Goal: Task Accomplishment & Management: Manage account settings

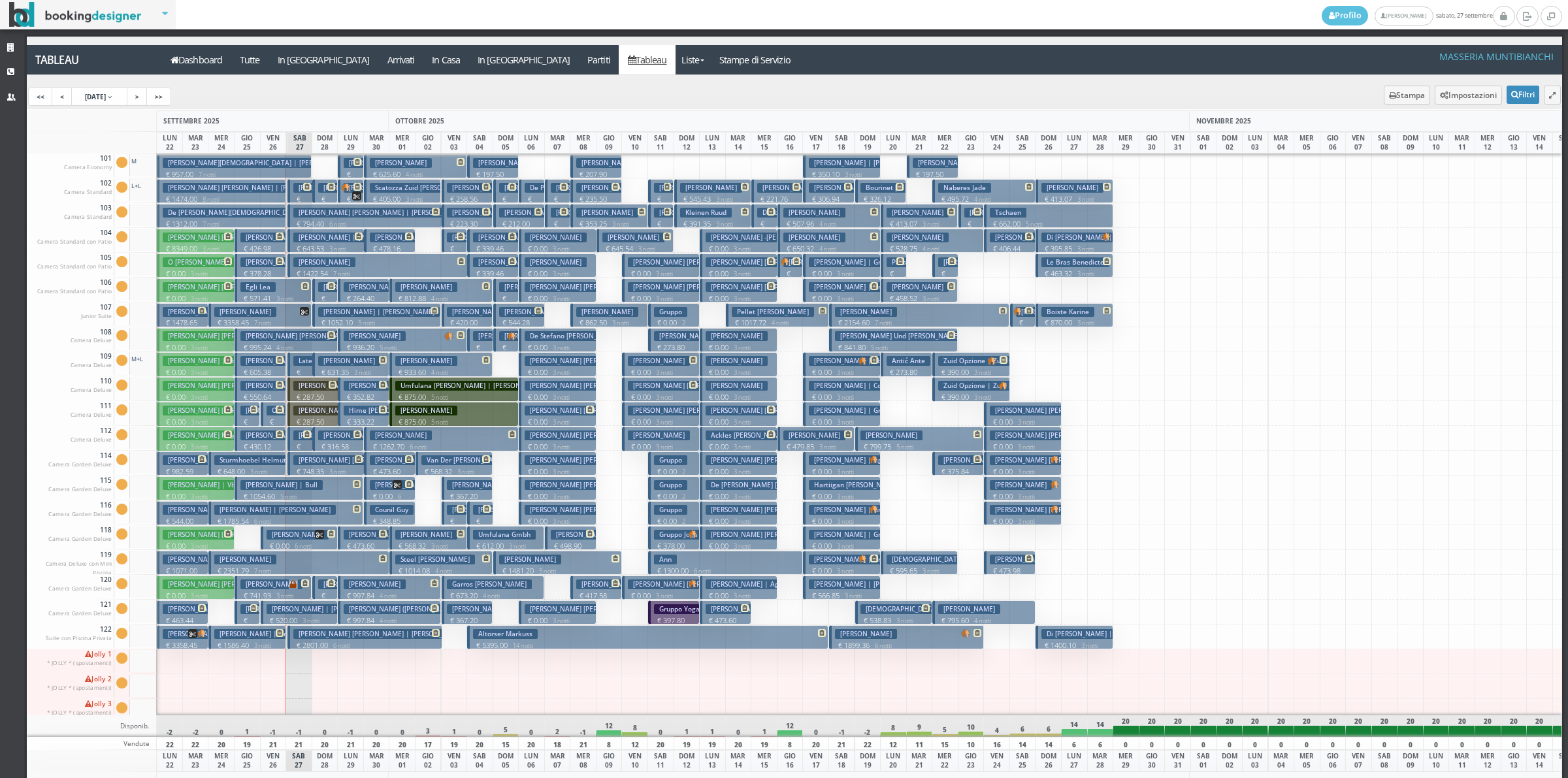
click at [274, 314] on h3 "Bortone Francesco" at bounding box center [245, 312] width 62 height 10
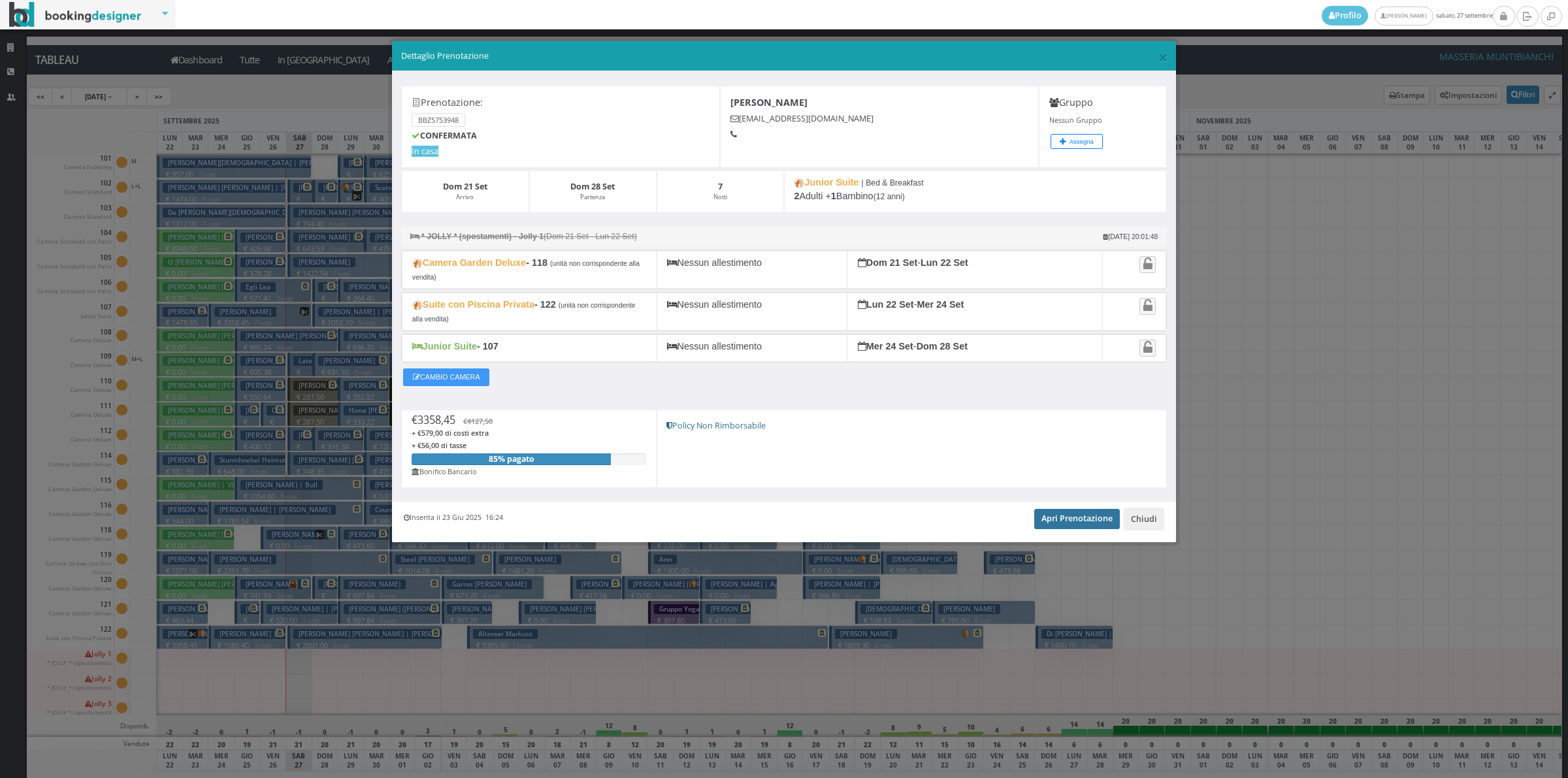
click at [1073, 528] on link "Apri Prenotazione" at bounding box center [1077, 519] width 86 height 20
click at [1143, 530] on button "Chiudi" at bounding box center [1143, 518] width 40 height 22
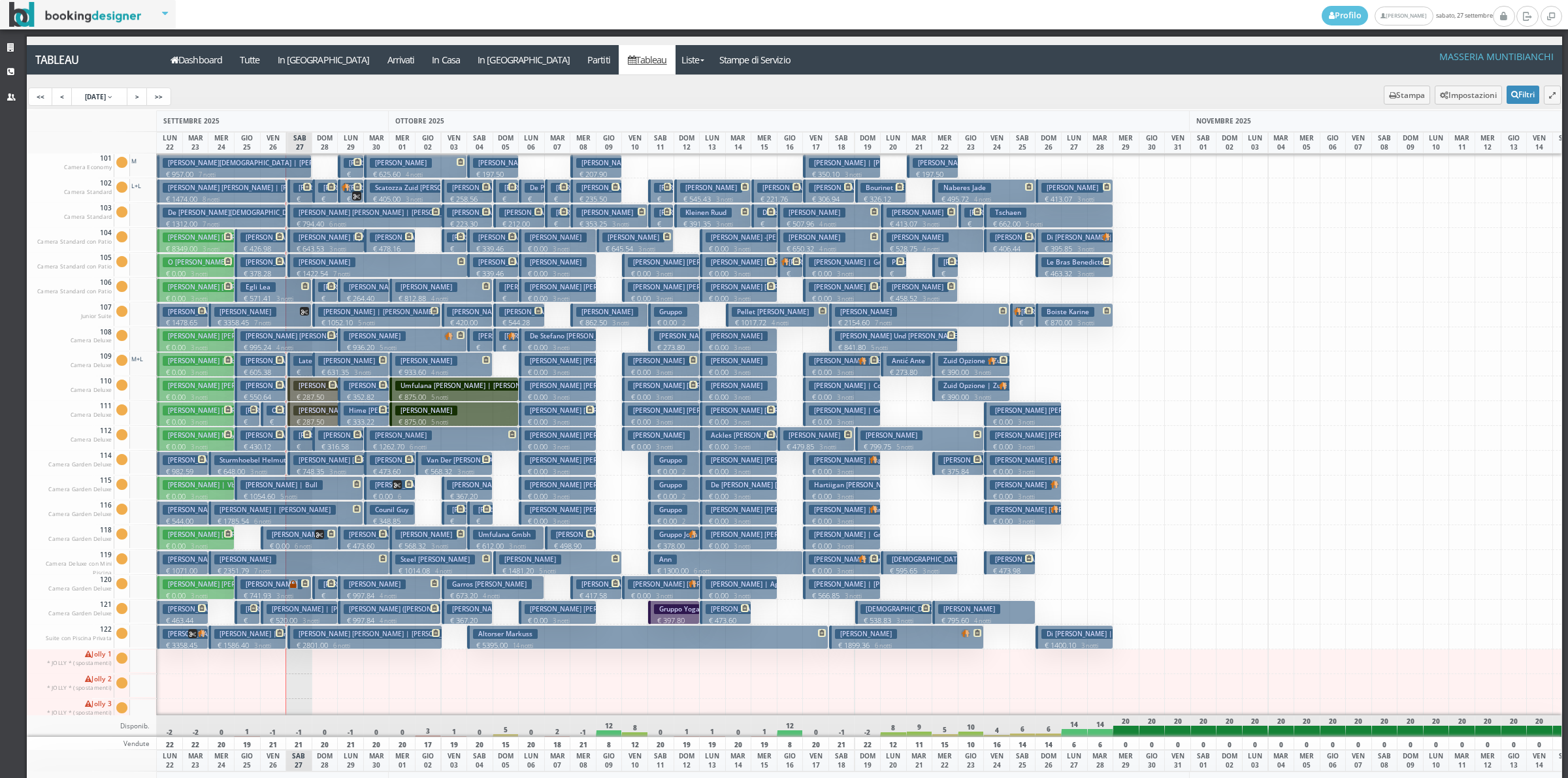
click at [320, 269] on p "€ 1422.54 7 notti" at bounding box center [378, 273] width 171 height 11
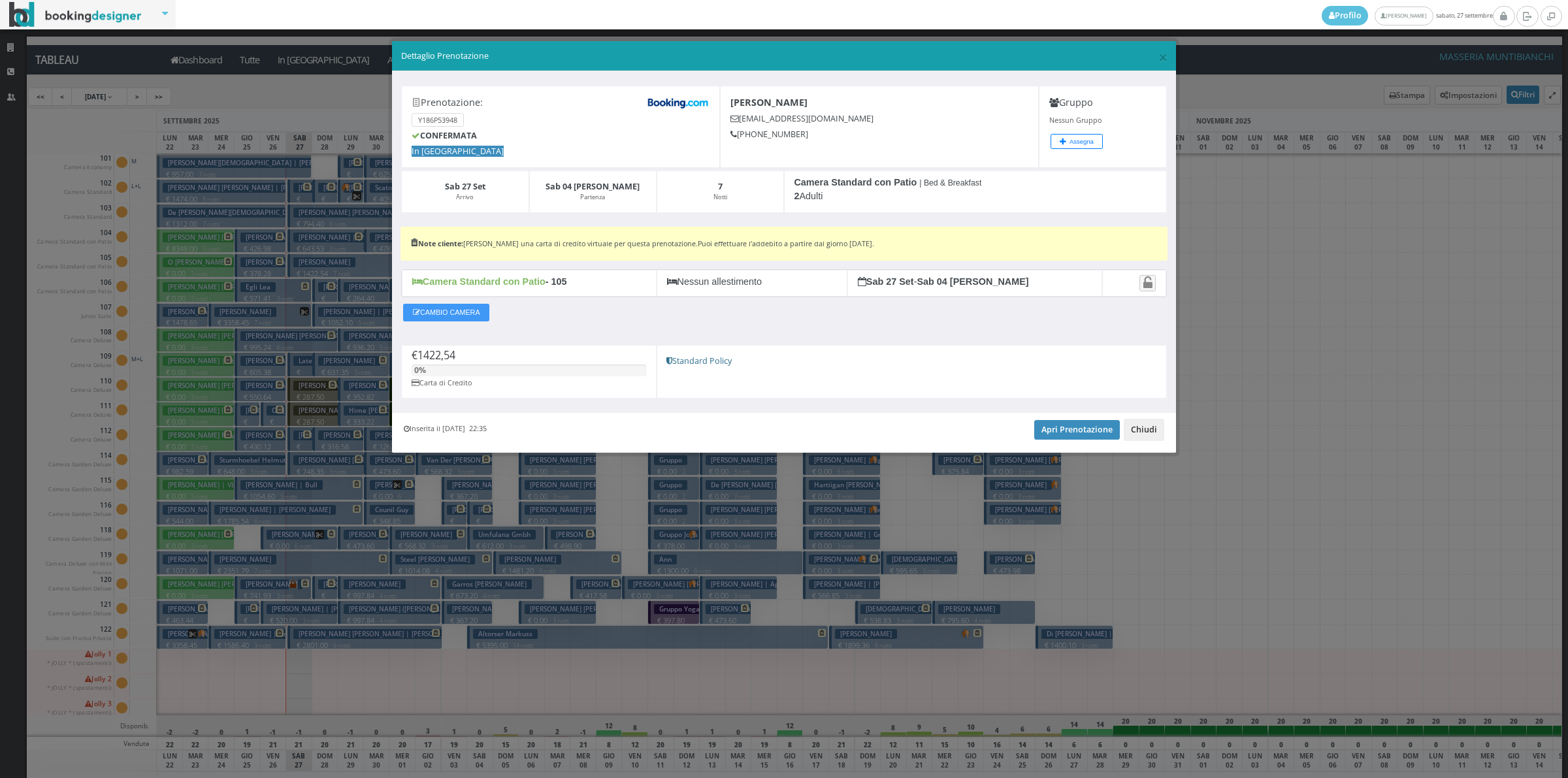
click at [1142, 436] on button "Chiudi" at bounding box center [1143, 429] width 40 height 22
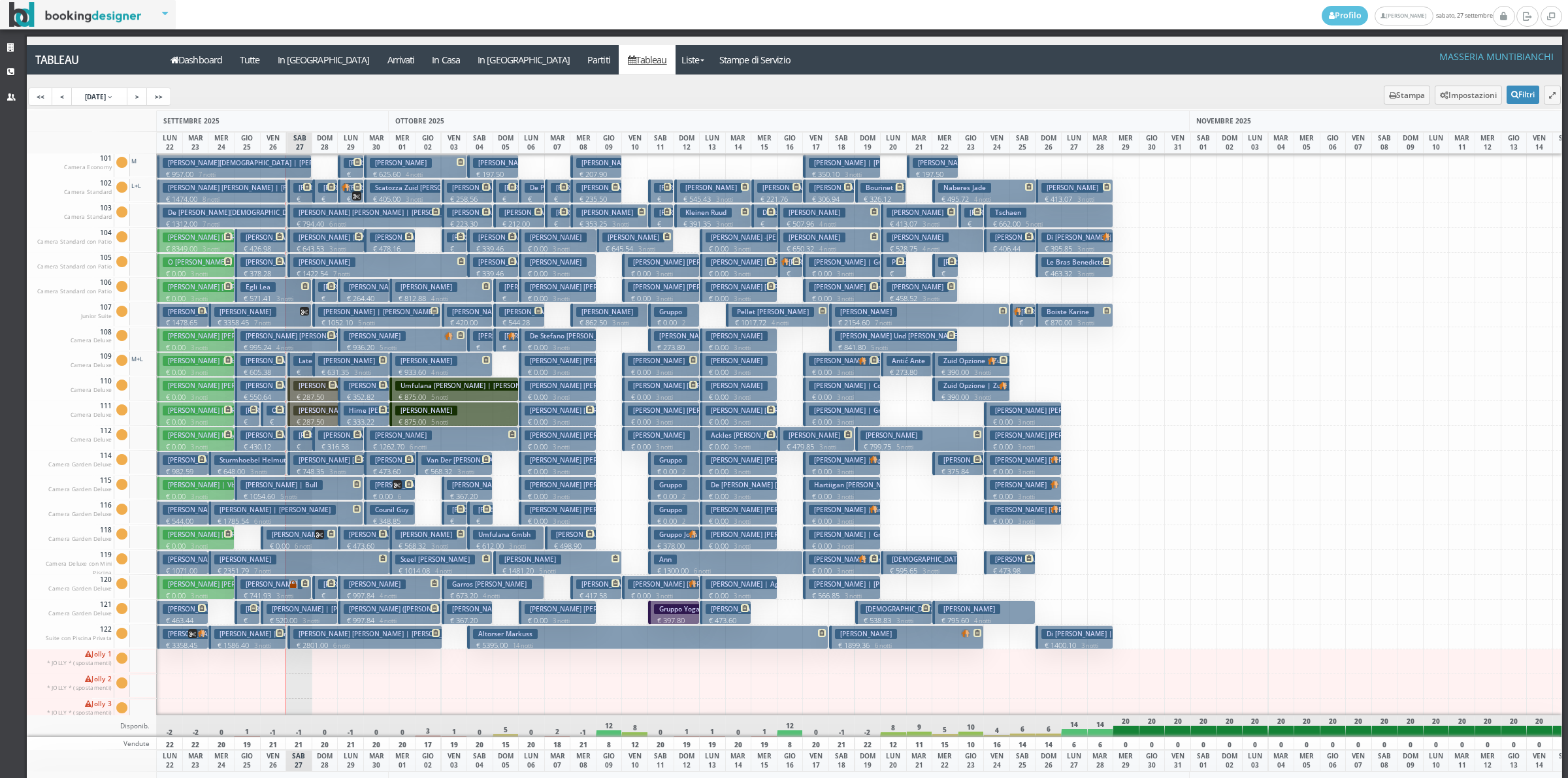
click at [312, 268] on button "Hemprich Johanna € 1422.54 7 notti 2 Adulti" at bounding box center [377, 266] width 181 height 24
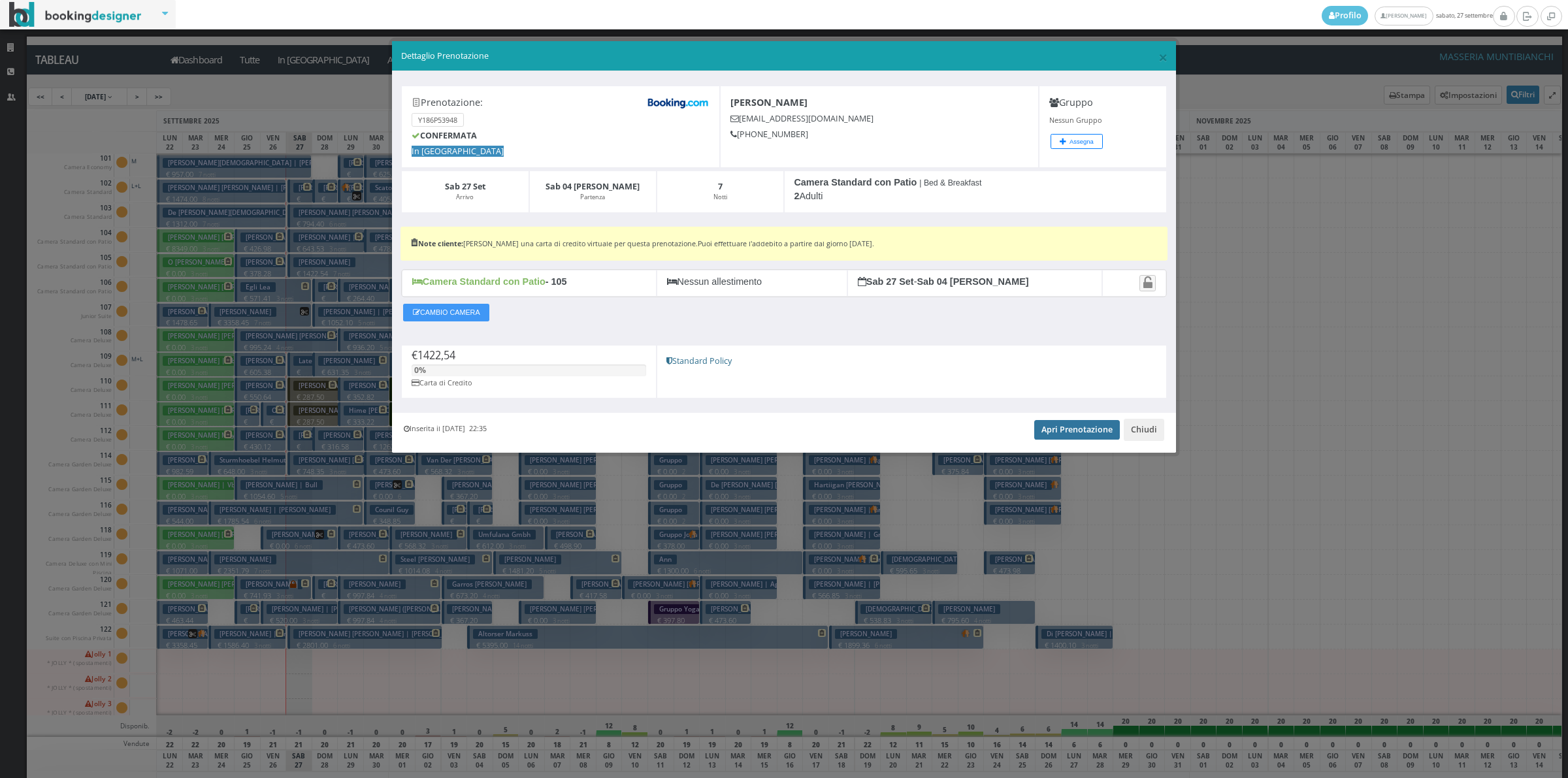
click at [1113, 429] on link "Apri Prenotazione" at bounding box center [1077, 430] width 86 height 20
click at [1142, 438] on button "Chiudi" at bounding box center [1143, 429] width 40 height 22
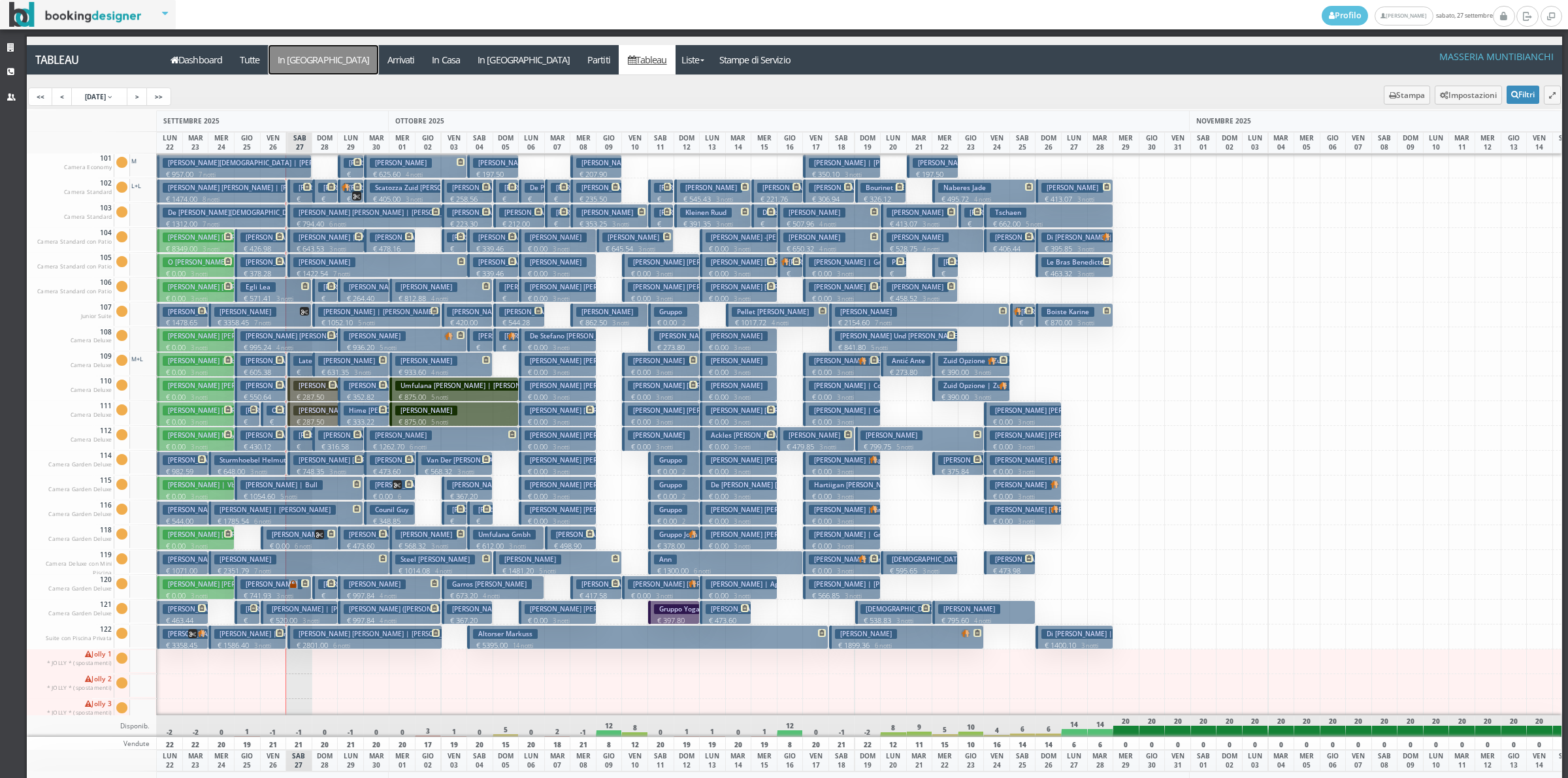
click at [277, 56] on a=pms-arrival-reservations"] "In [GEOGRAPHIC_DATA]" at bounding box center [323, 60] width 110 height 30
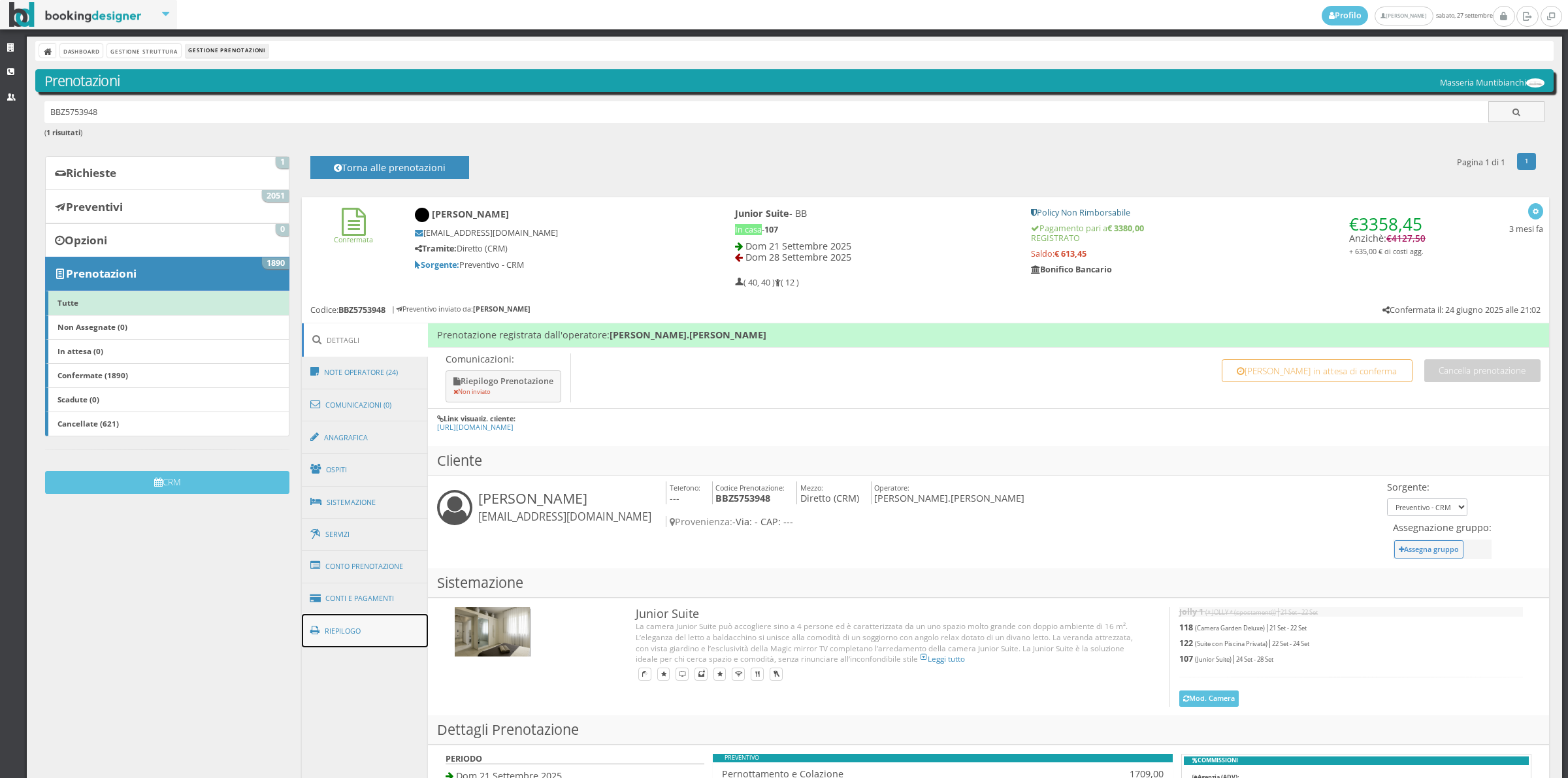
click at [339, 633] on link "Riepilogo" at bounding box center [365, 631] width 126 height 34
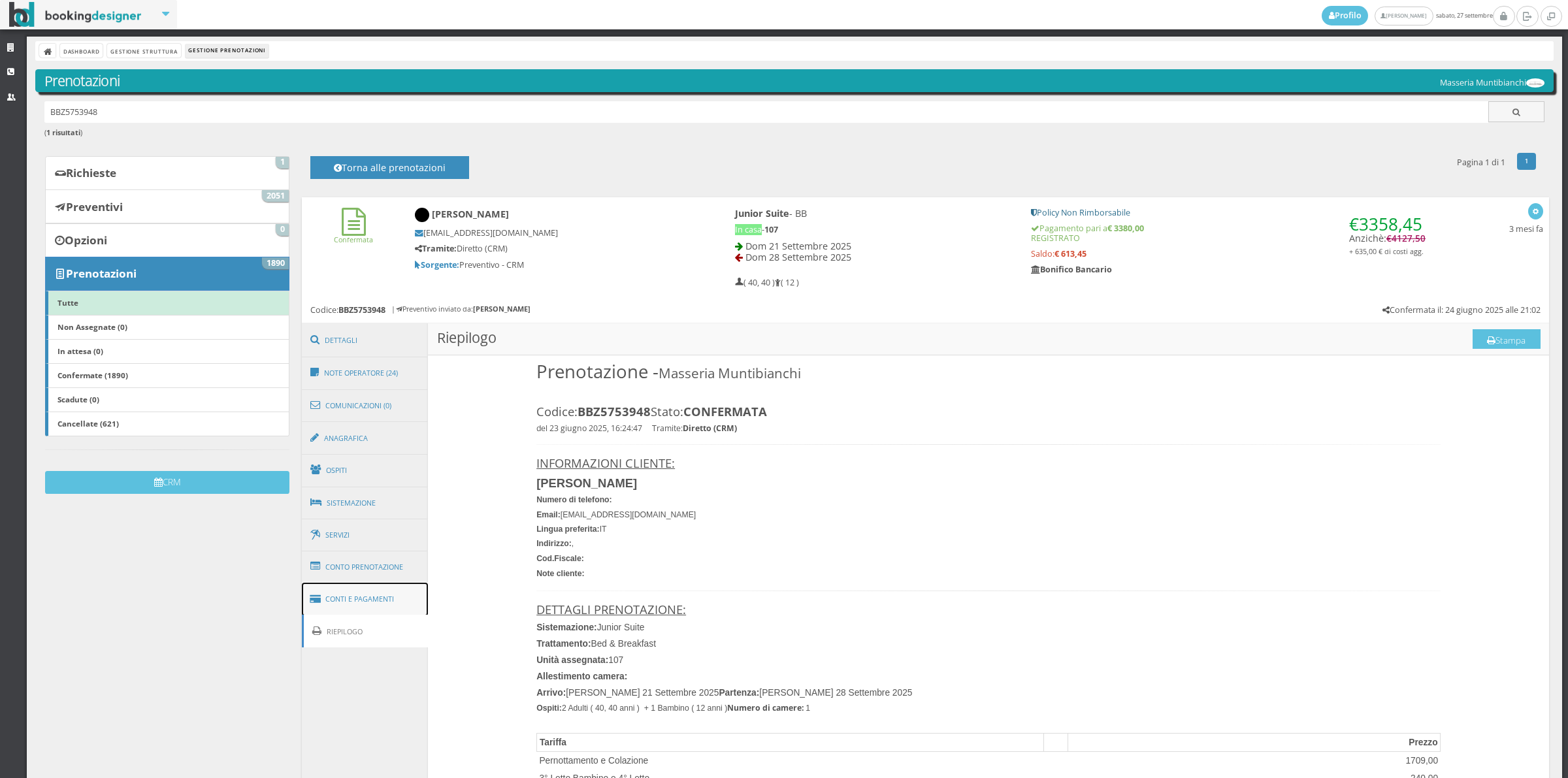
click at [351, 601] on link "Conti e Pagamenti" at bounding box center [365, 599] width 126 height 34
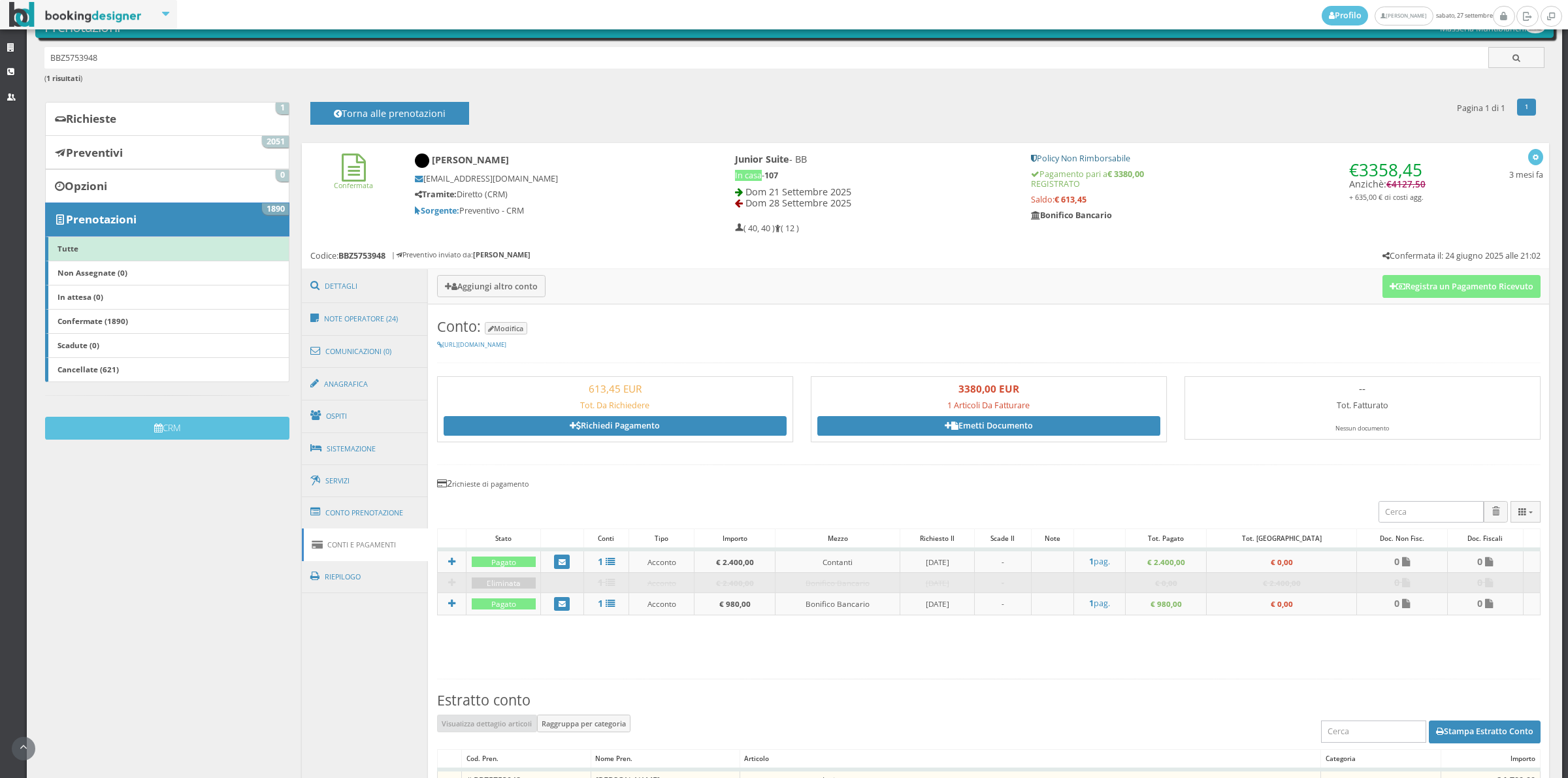
scroll to position [90, 0]
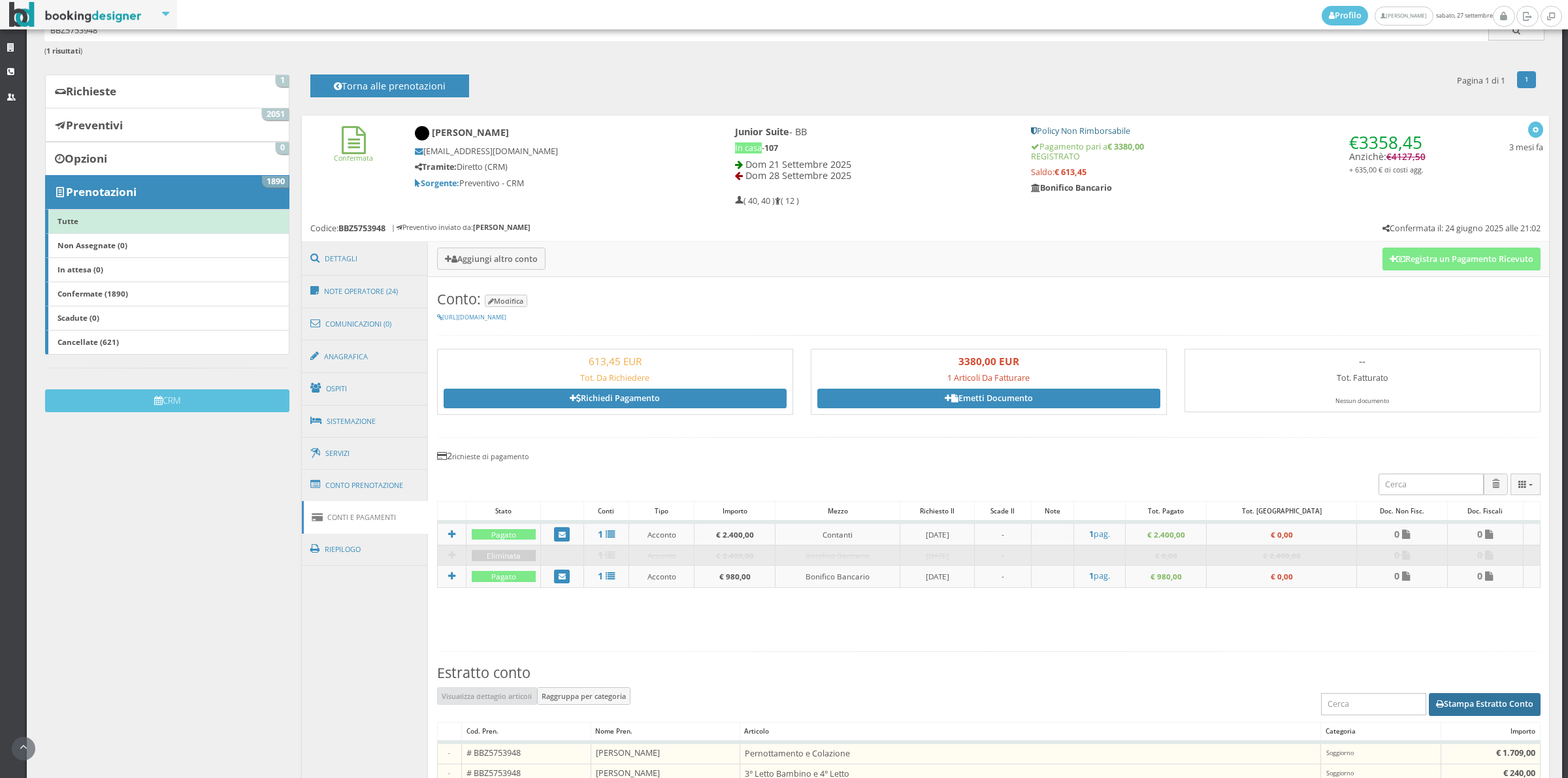
click at [1457, 707] on button "Stampa Estratto Conto" at bounding box center [1484, 704] width 112 height 22
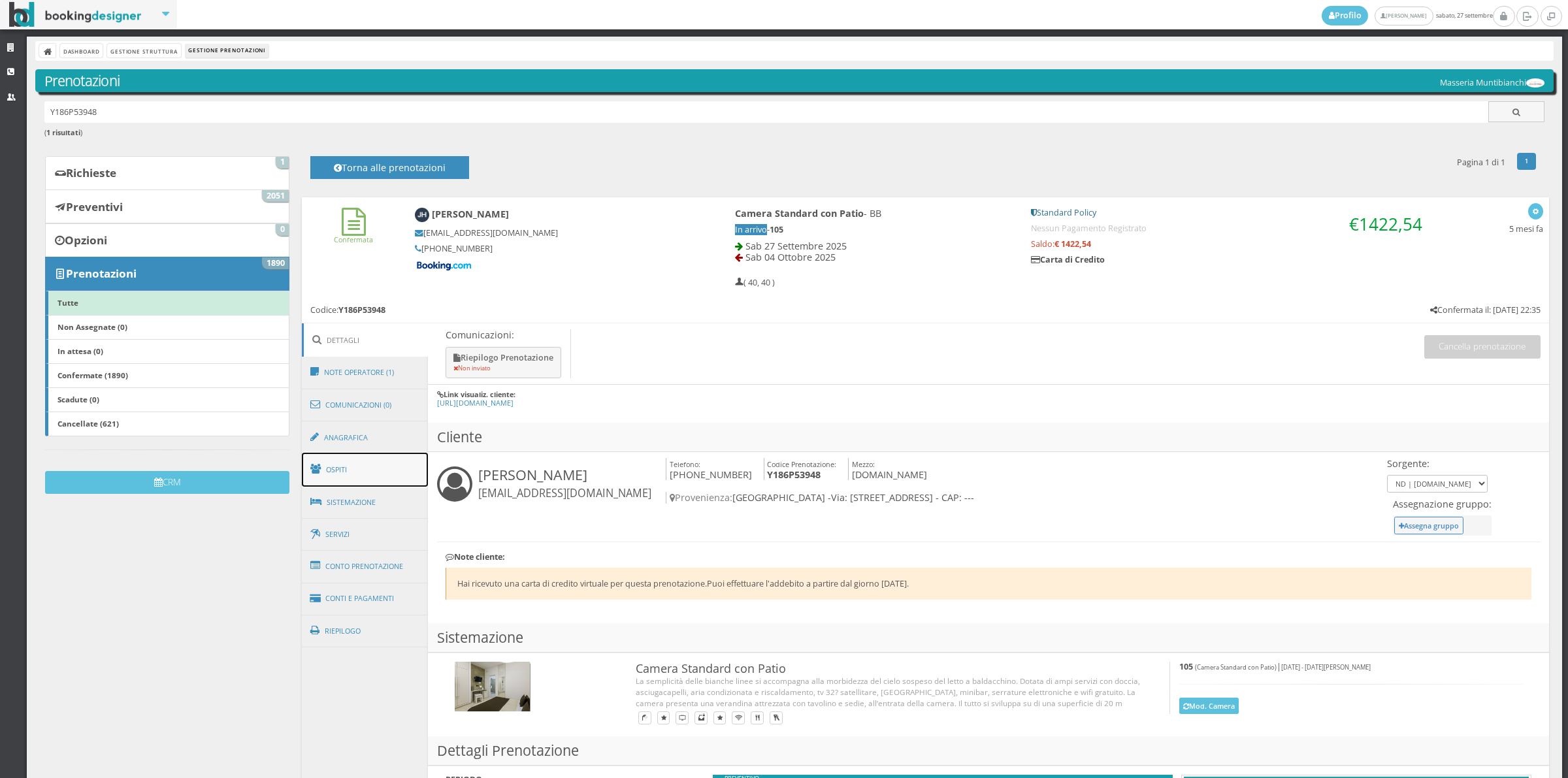
click at [348, 471] on link "Ospiti" at bounding box center [365, 470] width 126 height 34
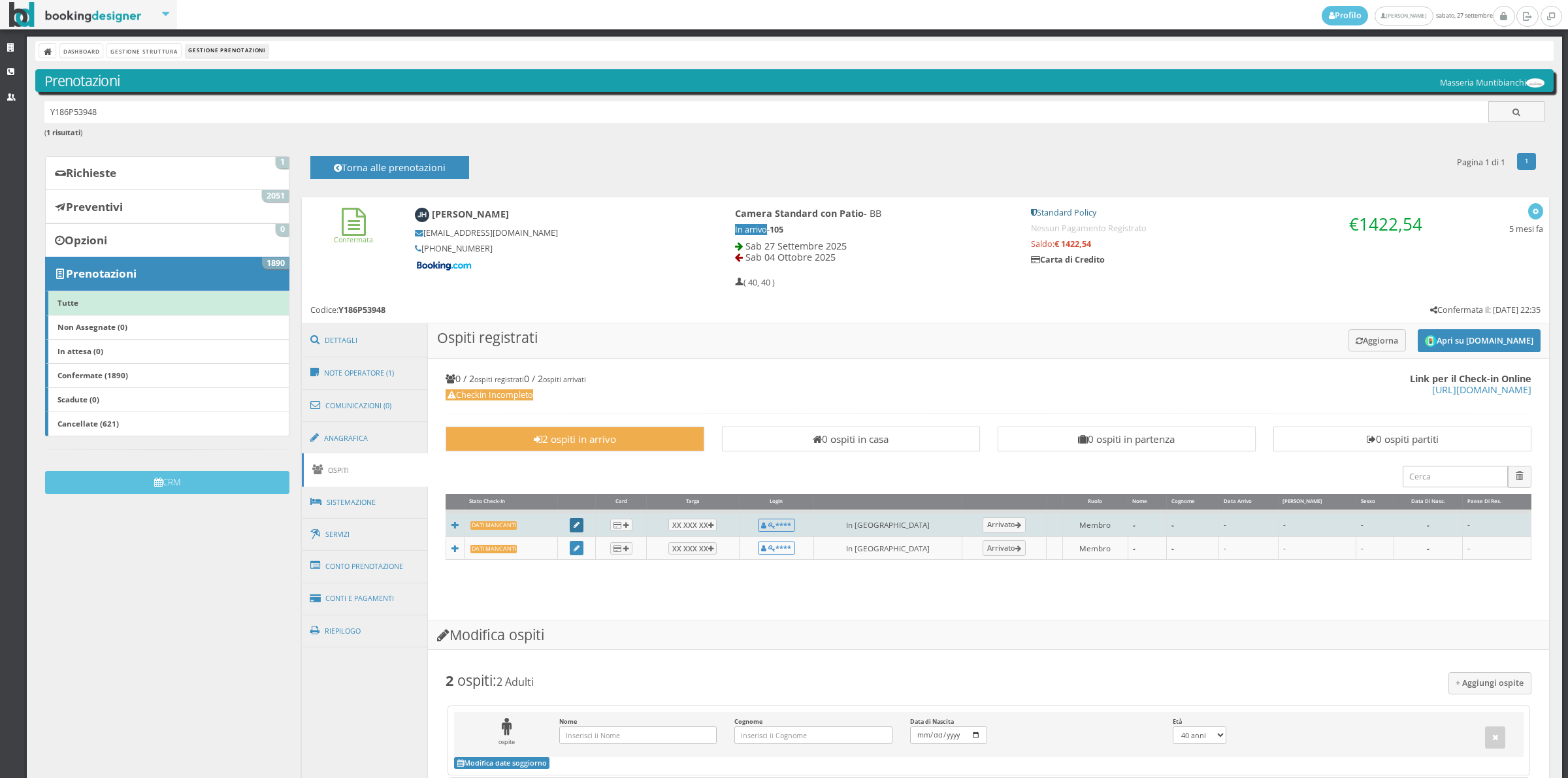
click at [580, 522] on icon at bounding box center [577, 525] width 6 height 7
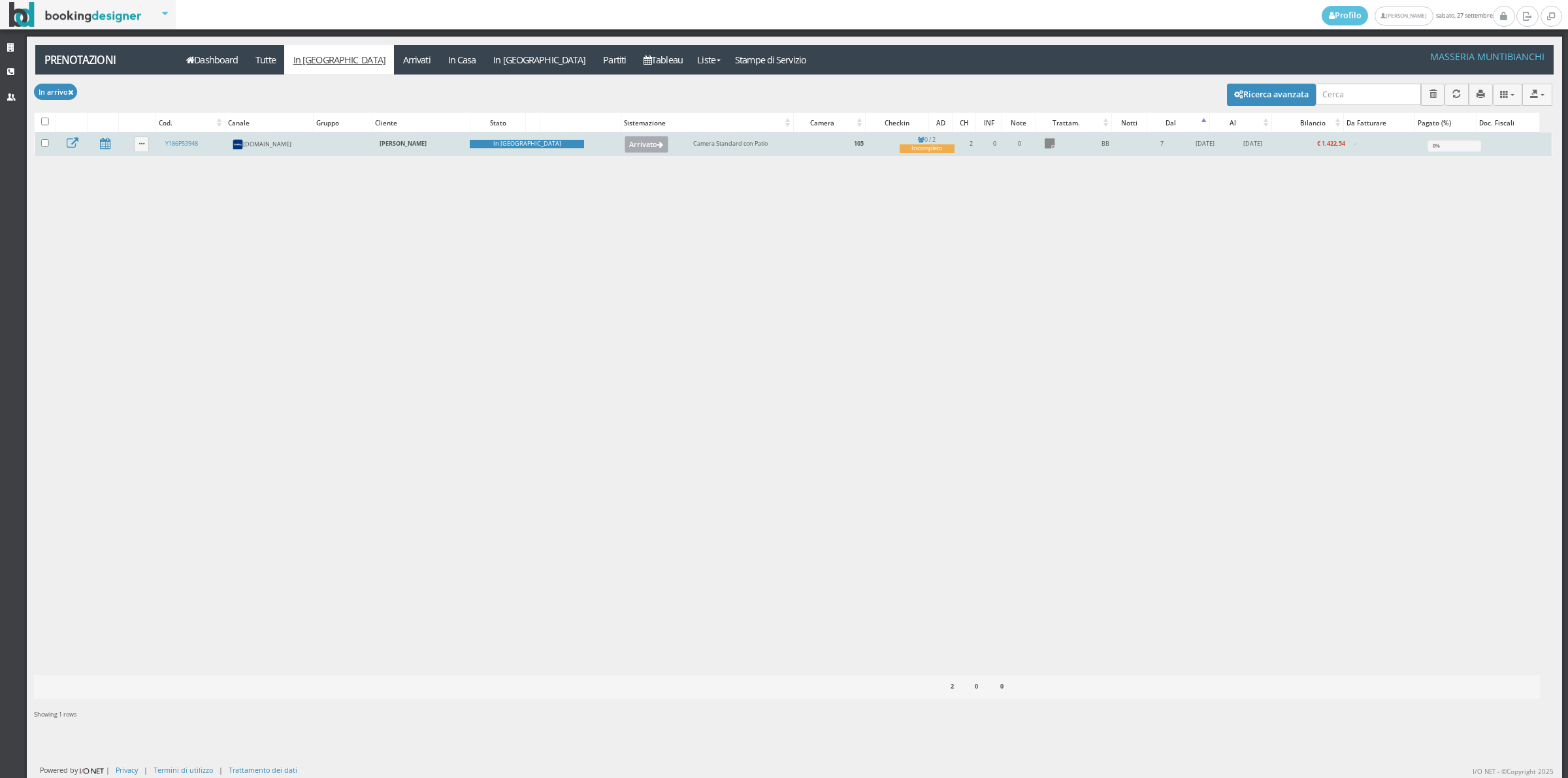
click at [625, 148] on button "Arrivato" at bounding box center [647, 144] width 43 height 17
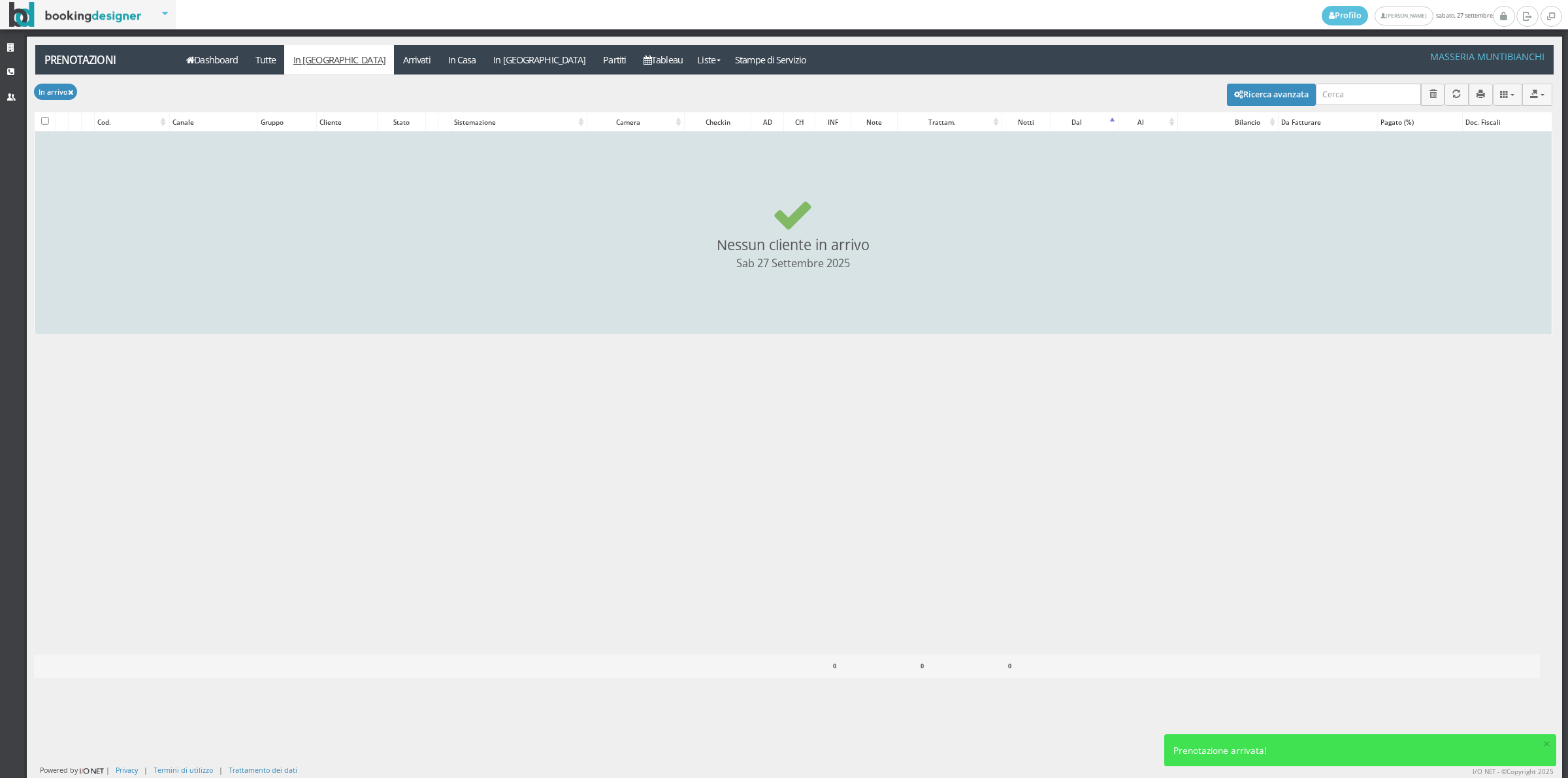
checkbox input "false"
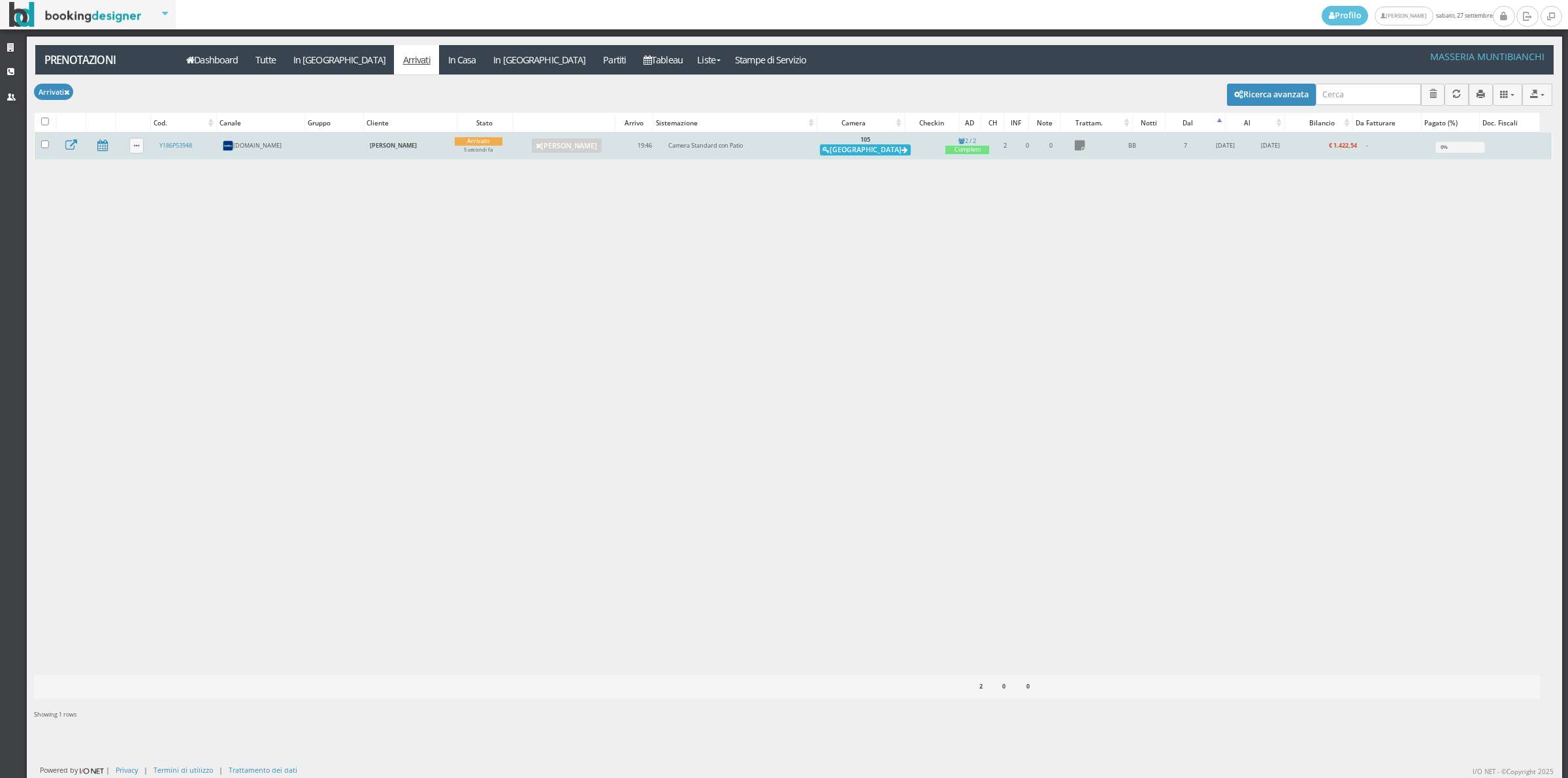
click at [866, 154] on button "[GEOGRAPHIC_DATA]" at bounding box center [865, 150] width 91 height 12
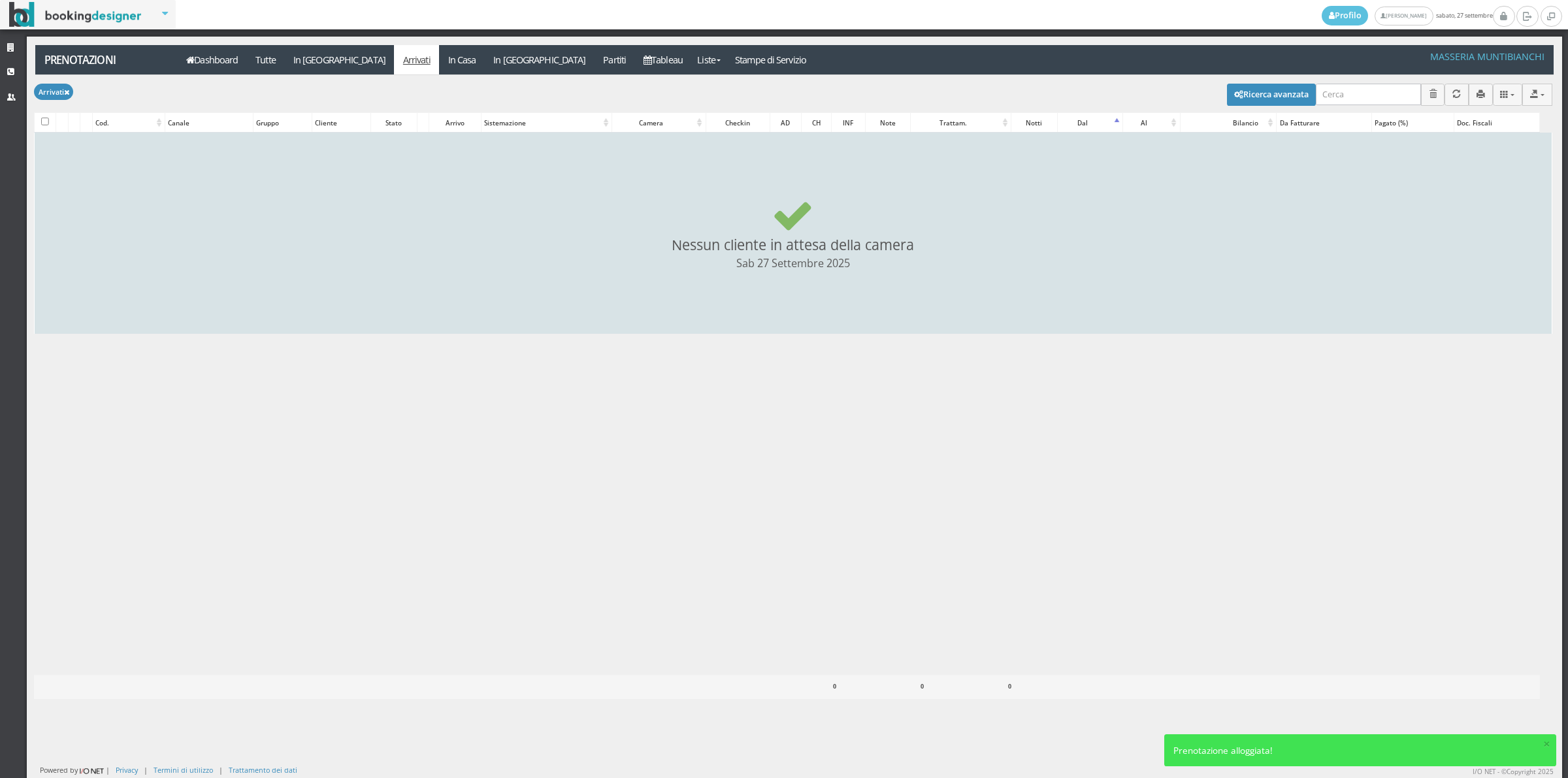
checkbox input "false"
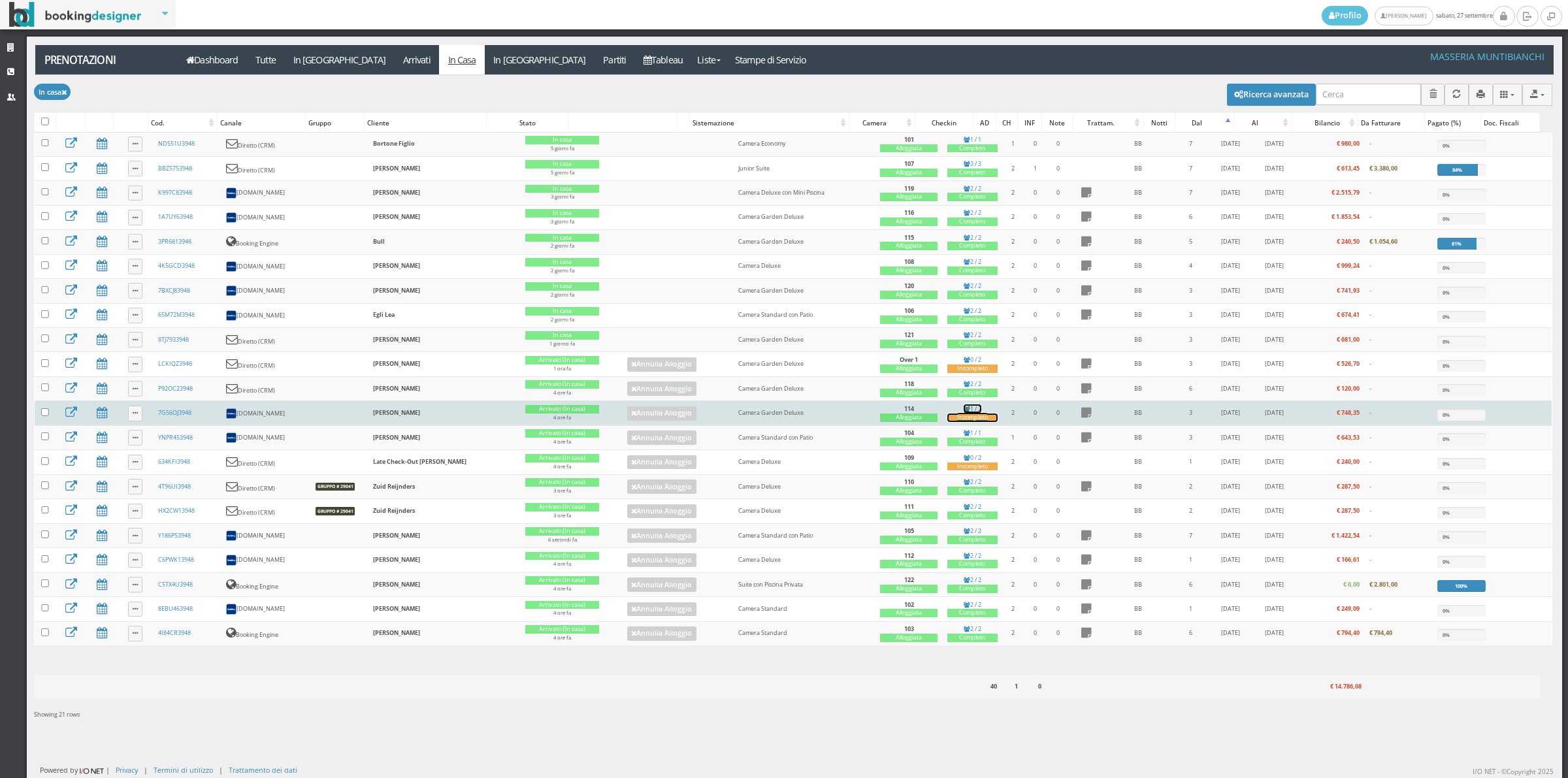
click at [959, 422] on div "Incompleto" at bounding box center [973, 418] width 50 height 9
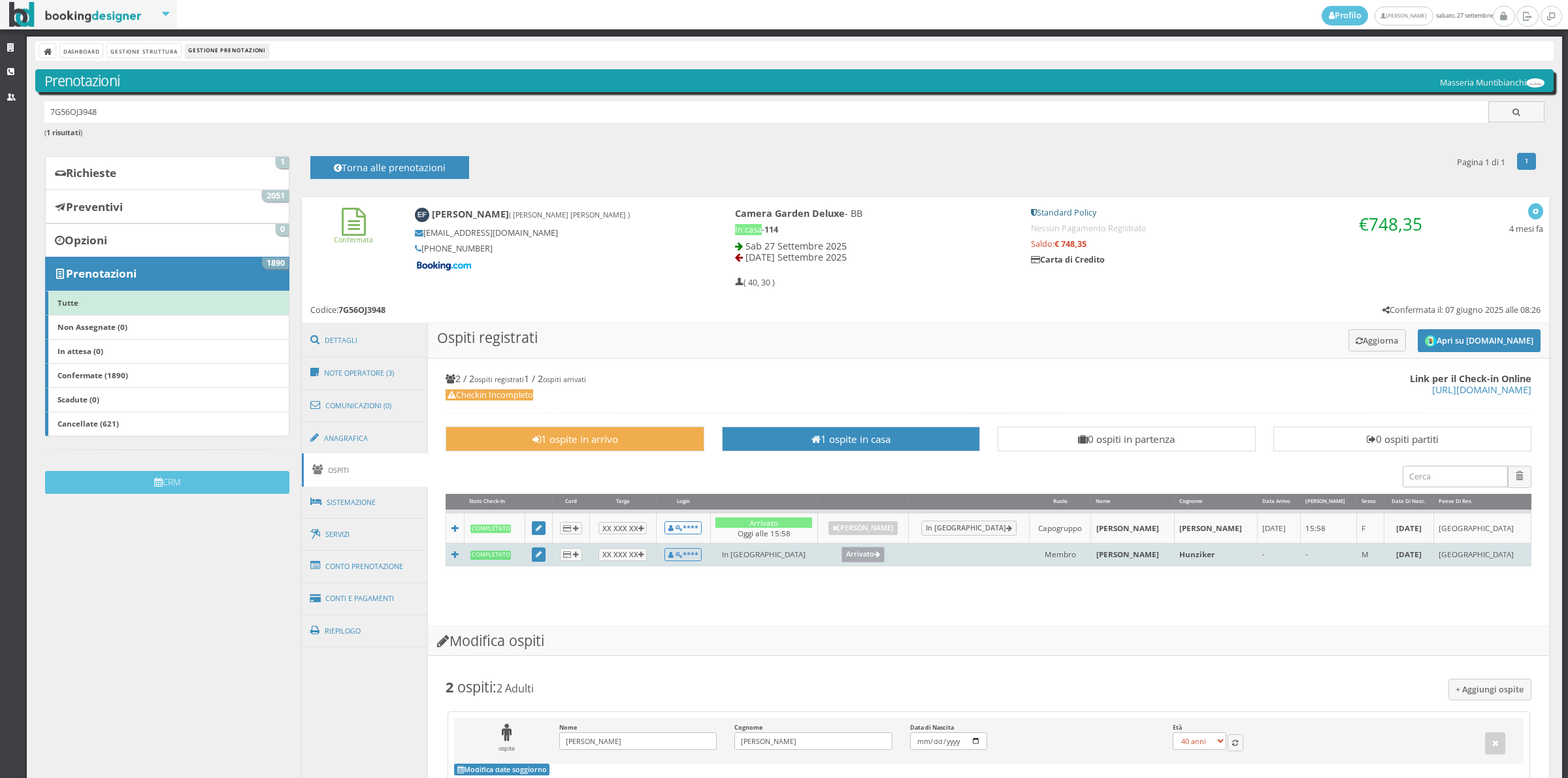
click at [886, 553] on link "Arrivato" at bounding box center [863, 555] width 43 height 16
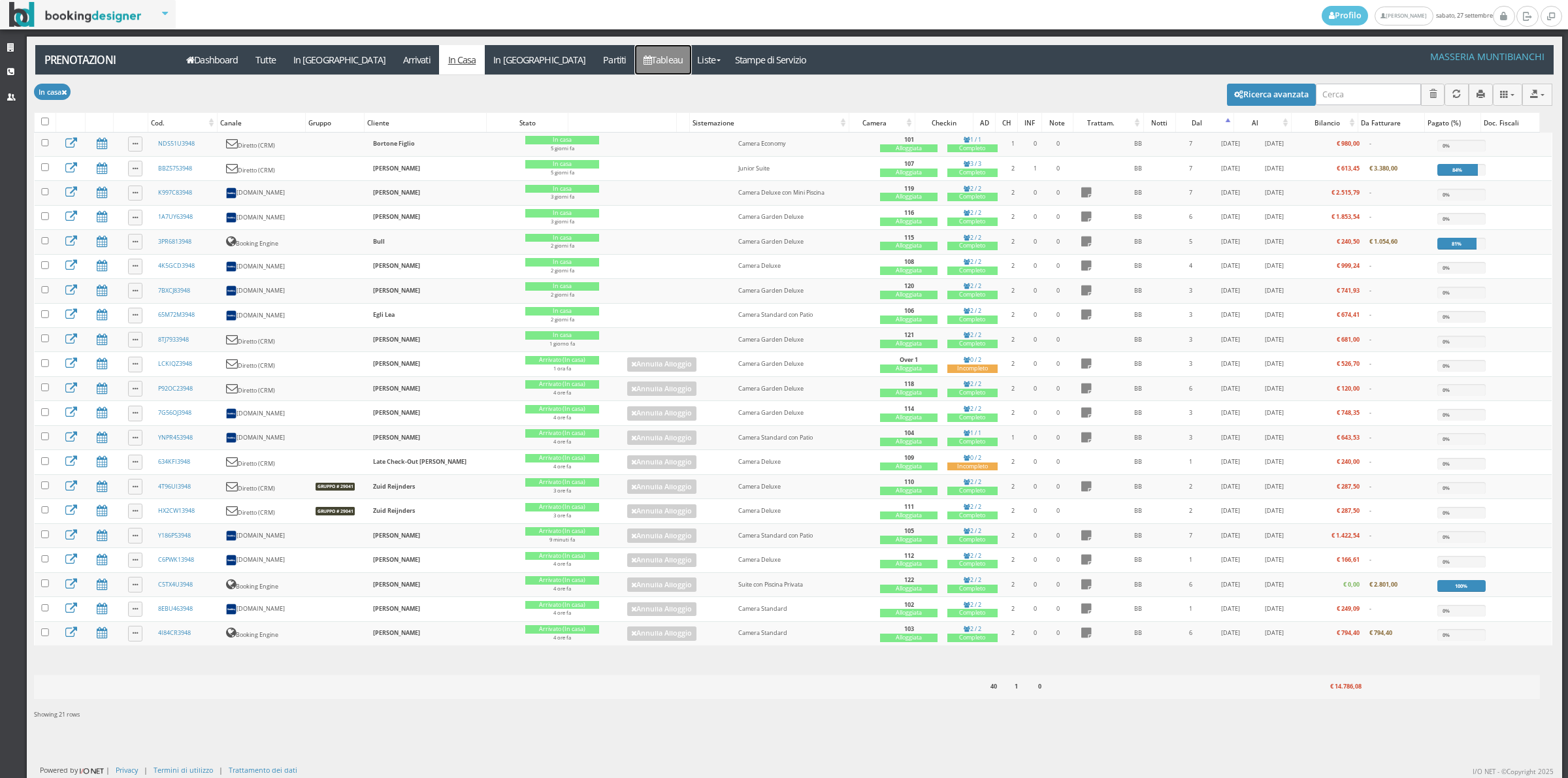
click at [635, 63] on link "Tableau" at bounding box center [664, 60] width 57 height 30
